Goal: Task Accomplishment & Management: Complete application form

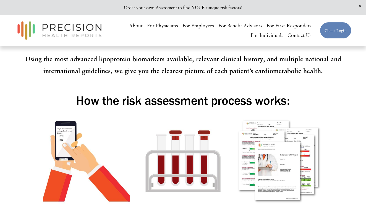
scroll to position [613, 0]
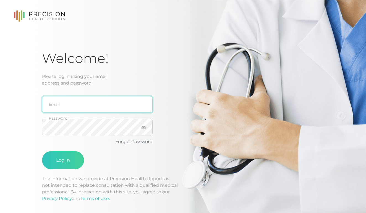
type input "rachelkelly@emeraldhealthdpc.com"
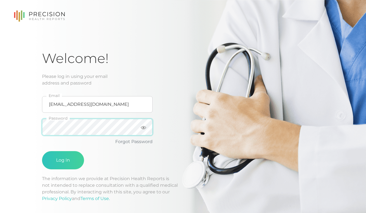
click at [63, 160] on button "Log In" at bounding box center [63, 160] width 42 height 18
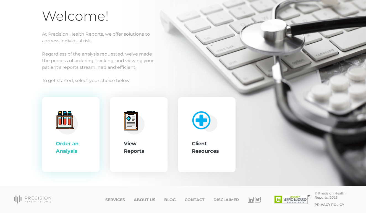
scroll to position [41, 0]
click at [69, 143] on div "Order an Analysis" at bounding box center [71, 147] width 30 height 15
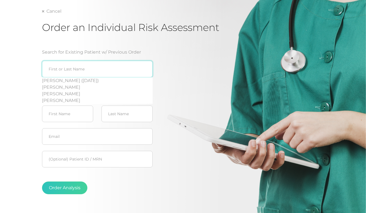
click at [107, 68] on input "search" at bounding box center [97, 69] width 111 height 17
click at [86, 82] on div "Cindy Kilgore (04/22/1955)" at bounding box center [97, 80] width 111 height 7
type input "Cindy Kilgore (04/22/1955)"
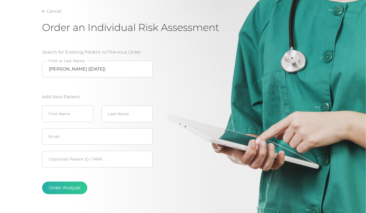
click at [70, 188] on button "Order Analysis" at bounding box center [64, 188] width 45 height 13
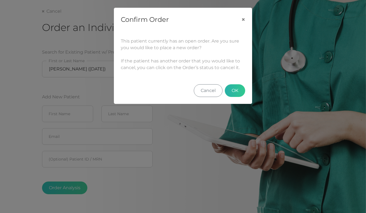
click at [232, 91] on button "OK" at bounding box center [235, 90] width 20 height 13
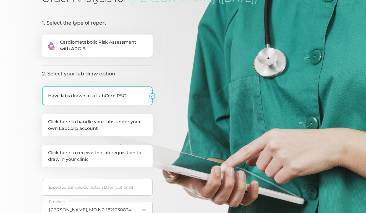
scroll to position [79, 0]
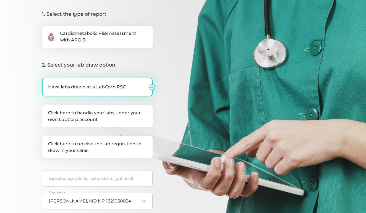
click at [137, 89] on label "Have labs drawn at a LabCorp PSC" at bounding box center [97, 87] width 111 height 19
click at [46, 83] on input "Have labs drawn at a LabCorp PSC" at bounding box center [44, 81] width 4 height 6
click at [134, 89] on label "Have labs drawn at a LabCorp PSC" at bounding box center [97, 87] width 111 height 19
click at [46, 83] on input "Have labs drawn at a LabCorp PSC" at bounding box center [44, 81] width 4 height 6
checkbox input "true"
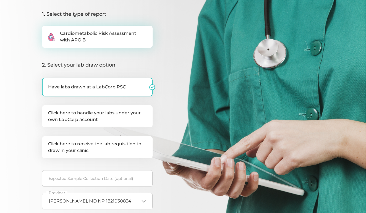
click at [140, 41] on span "Cardiometabolic Risk Assessment with APO B" at bounding box center [103, 36] width 87 height 13
click at [46, 31] on input ".cls-2{fill:#fa759e}.cls-4{fill:#ffd7e5}.cls-8{fill:#3a2c60} Cardiometabolic Ri…" at bounding box center [44, 29] width 4 height 6
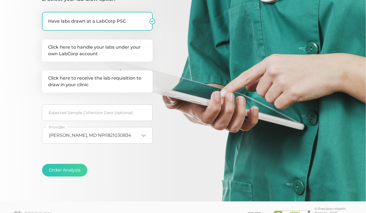
scroll to position [148, 0]
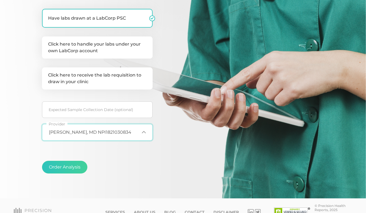
click at [143, 133] on icon "Search for option" at bounding box center [144, 132] width 4 height 4
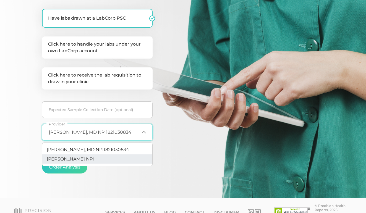
click at [122, 156] on li "Rachel Kelly NPI" at bounding box center [97, 159] width 110 height 9
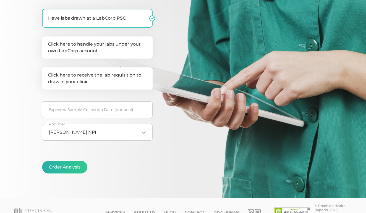
click at [73, 167] on button "Order Analysis" at bounding box center [64, 167] width 45 height 13
radio input "false"
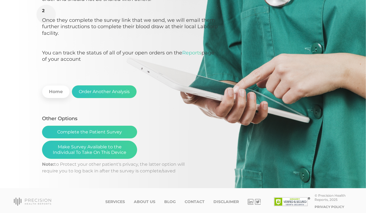
scroll to position [130, 0]
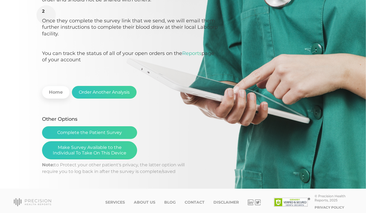
click at [193, 52] on link "Reports" at bounding box center [191, 53] width 19 height 6
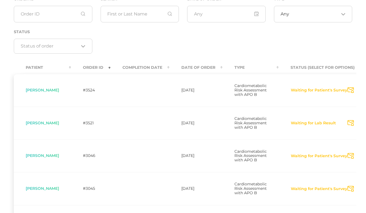
scroll to position [75, 0]
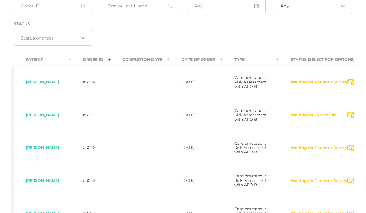
click at [41, 84] on span "Cindy Kilgore" at bounding box center [42, 82] width 33 height 5
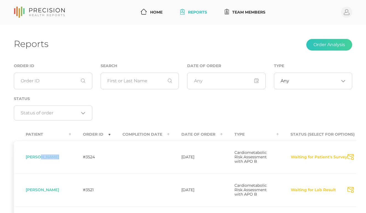
scroll to position [0, 0]
click at [254, 12] on link "Team Members" at bounding box center [245, 12] width 45 height 10
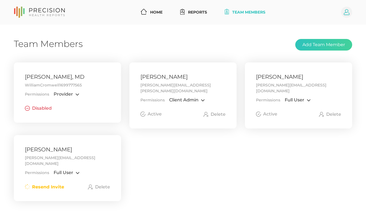
click at [348, 11] on icon at bounding box center [347, 12] width 6 height 6
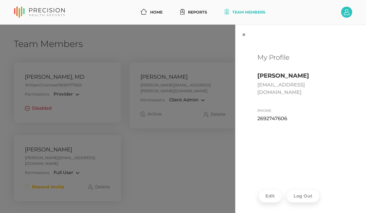
click at [348, 11] on icon at bounding box center [347, 12] width 6 height 6
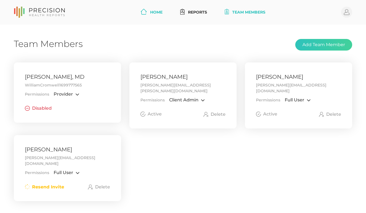
click at [151, 13] on link "Home" at bounding box center [152, 12] width 26 height 10
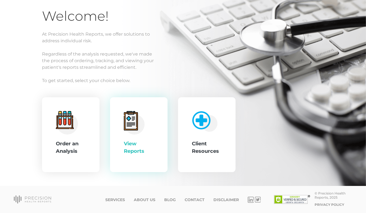
scroll to position [41, 0]
click at [191, 200] on link "Contact" at bounding box center [195, 200] width 20 height 5
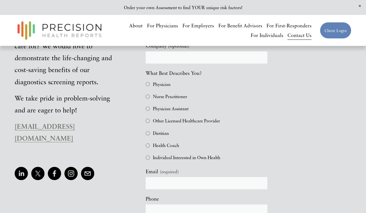
scroll to position [209, 0]
click at [134, 176] on div "Are you ready to address metabolic health and cardiovascular risk for those you…" at bounding box center [141, 166] width 262 height 323
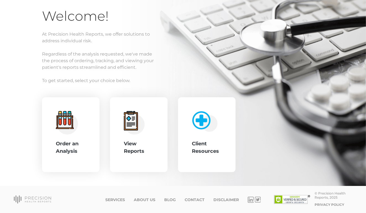
scroll to position [41, 0]
click at [193, 198] on link "Contact" at bounding box center [195, 200] width 20 height 5
click at [74, 129] on circle at bounding box center [67, 123] width 21 height 21
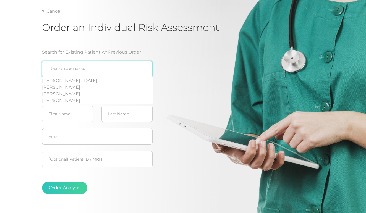
click at [95, 72] on input "search" at bounding box center [97, 69] width 111 height 17
click at [75, 83] on div "Cindy Kilgore (04/22/1955)" at bounding box center [97, 80] width 111 height 7
type input "Cindy Kilgore (04/22/1955)"
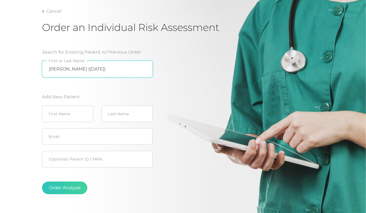
click at [144, 70] on input "Cindy Kilgore (04/22/1955)" at bounding box center [97, 69] width 111 height 17
click at [135, 70] on input "Cindy Kilgore (04/22/1955)" at bounding box center [97, 69] width 111 height 17
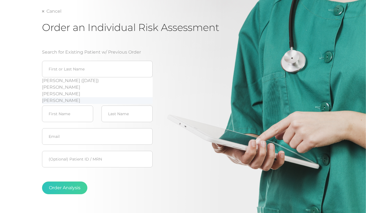
click at [70, 100] on div "Rachel Kelly" at bounding box center [97, 100] width 111 height 7
type input "Rachel Kelly"
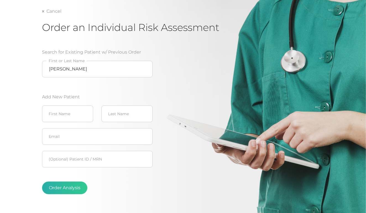
click at [69, 189] on button "Order Analysis" at bounding box center [64, 188] width 45 height 13
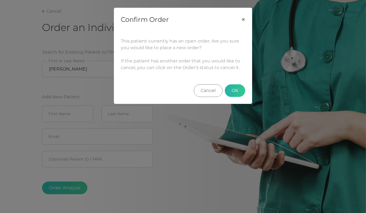
click at [234, 87] on button "OK" at bounding box center [235, 90] width 20 height 13
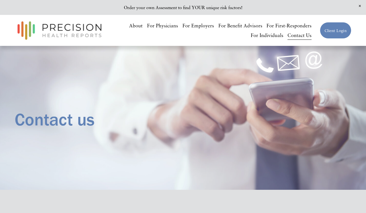
click at [169, 27] on link "For Physicians" at bounding box center [162, 26] width 31 height 10
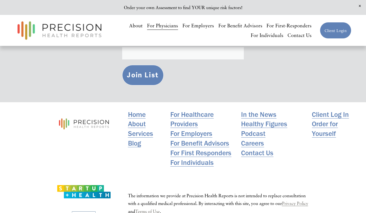
scroll to position [2182, 0]
